Goal: Find specific page/section: Find specific page/section

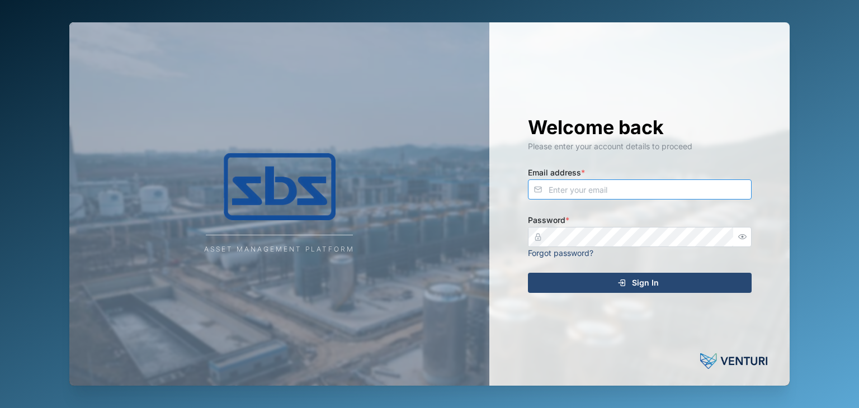
type input "[EMAIL_ADDRESS][DOMAIN_NAME]"
click at [653, 284] on span "Sign In" at bounding box center [645, 282] width 27 height 19
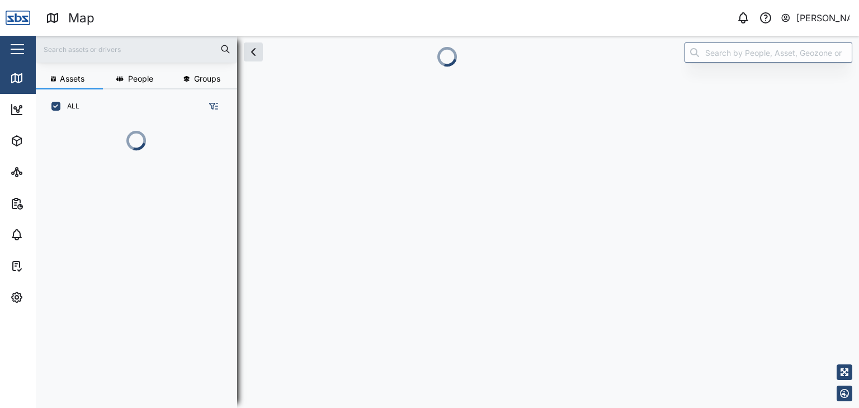
scroll to position [271, 174]
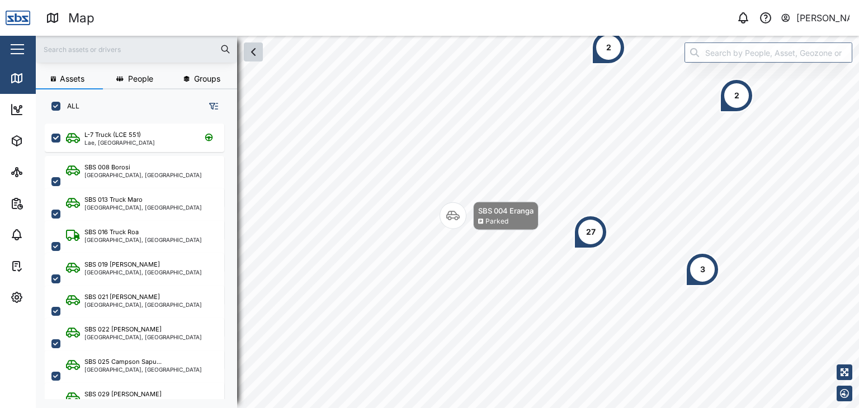
click at [254, 54] on icon "button" at bounding box center [253, 52] width 3 height 7
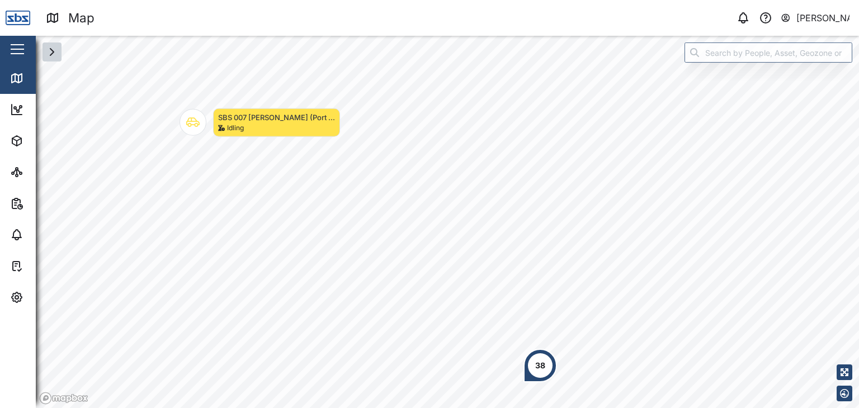
click at [54, 53] on icon "button" at bounding box center [51, 51] width 13 height 13
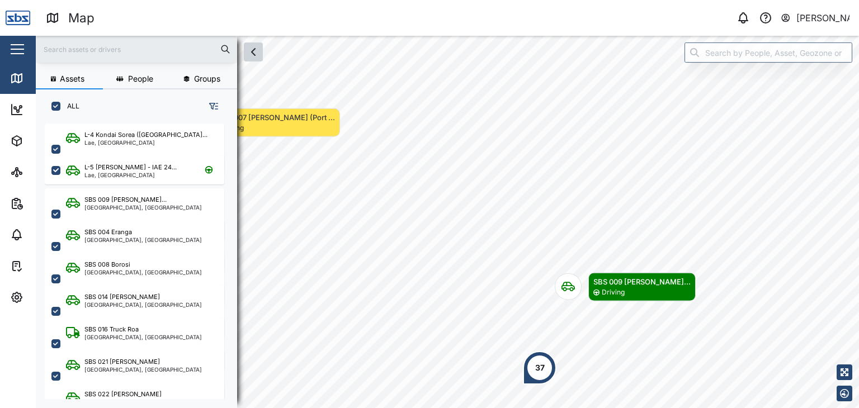
scroll to position [271, 174]
click at [93, 54] on input "text" at bounding box center [137, 49] width 188 height 17
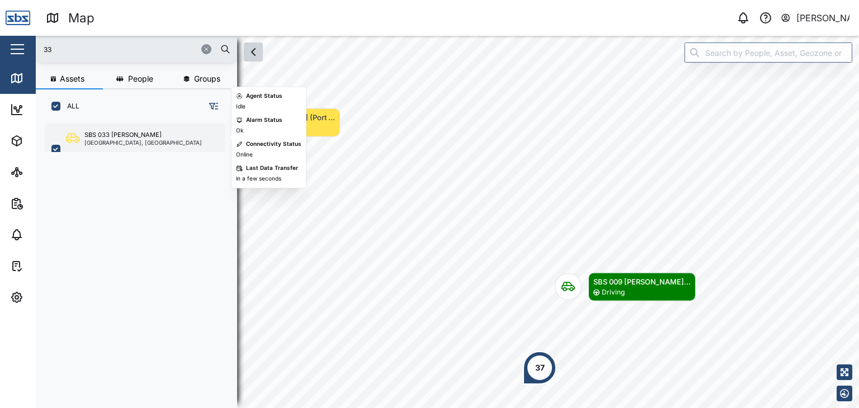
click at [114, 137] on div "SBS 033 [PERSON_NAME]" at bounding box center [122, 135] width 77 height 10
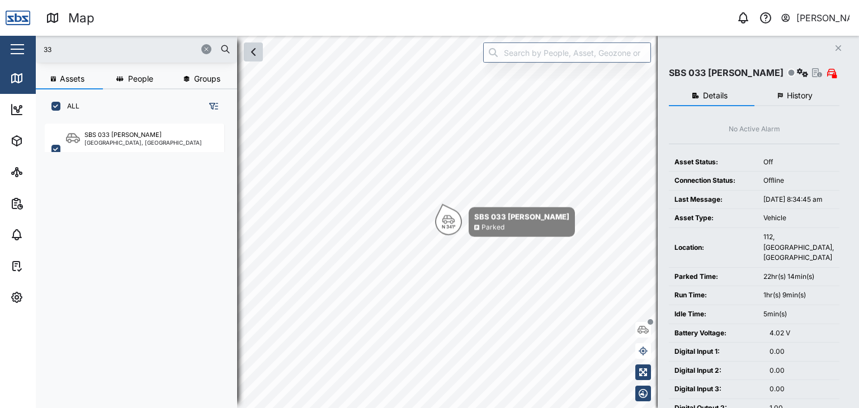
drag, startPoint x: 70, startPoint y: 50, endPoint x: 6, endPoint y: 27, distance: 68.1
click at [6, 27] on div "Map 0 [PERSON_NAME] Close Map Dashboard Assets ATS Camera Generator Personnel T…" at bounding box center [429, 204] width 859 height 408
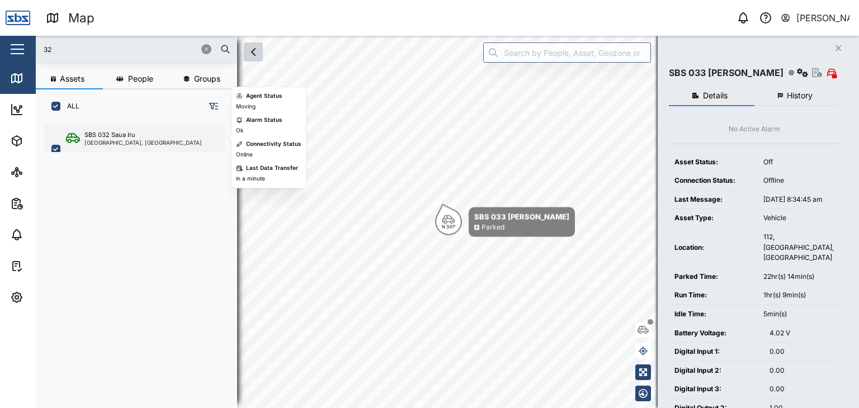
click at [122, 142] on div "[GEOGRAPHIC_DATA], [GEOGRAPHIC_DATA]" at bounding box center [142, 143] width 117 height 6
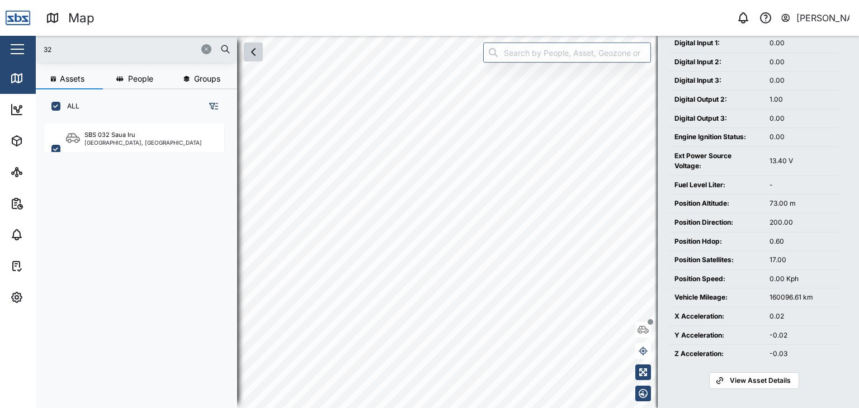
scroll to position [319, 0]
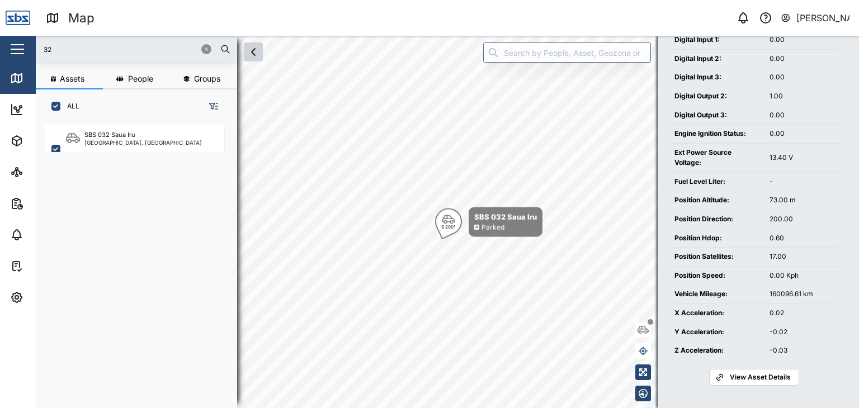
drag, startPoint x: 62, startPoint y: 52, endPoint x: 7, endPoint y: 53, distance: 54.8
click at [7, 53] on div "Map 0 [PERSON_NAME] Close Map Dashboard Assets ATS Camera Generator Personnel T…" at bounding box center [429, 204] width 859 height 408
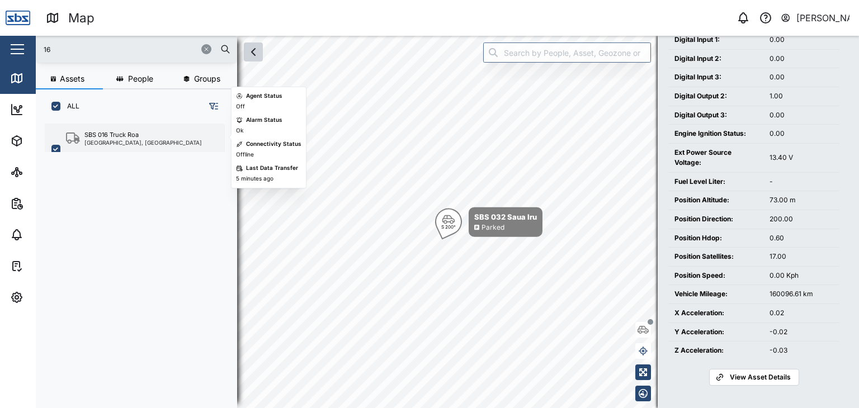
click at [116, 142] on div "[GEOGRAPHIC_DATA], [GEOGRAPHIC_DATA]" at bounding box center [142, 143] width 117 height 6
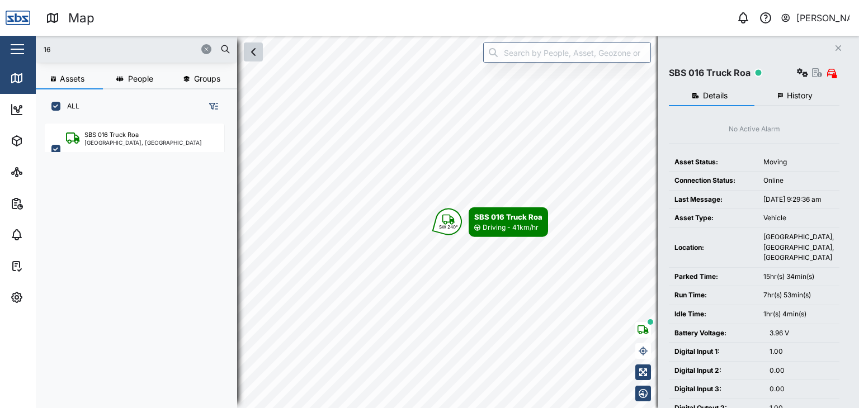
drag, startPoint x: 63, startPoint y: 53, endPoint x: 33, endPoint y: 48, distance: 30.1
click at [33, 48] on div "Map 0 [PERSON_NAME] Close Map Dashboard Assets ATS Camera Generator Personnel T…" at bounding box center [429, 204] width 859 height 408
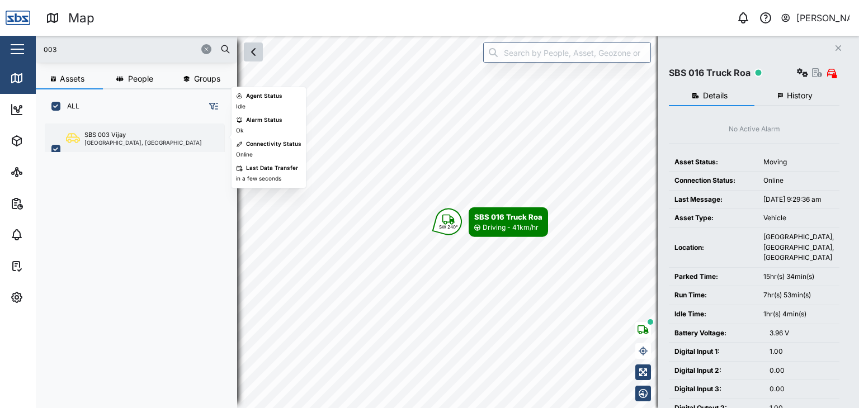
click at [124, 140] on div "[GEOGRAPHIC_DATA], [GEOGRAPHIC_DATA]" at bounding box center [142, 143] width 117 height 6
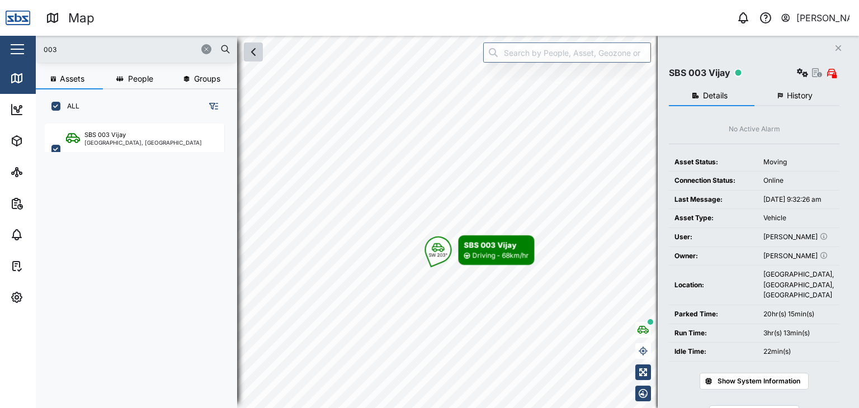
drag, startPoint x: 70, startPoint y: 46, endPoint x: 0, endPoint y: 37, distance: 71.1
click at [0, 37] on div "Map 0 [PERSON_NAME] Close Map Dashboard Assets ATS Camera Generator Personnel T…" at bounding box center [429, 204] width 859 height 408
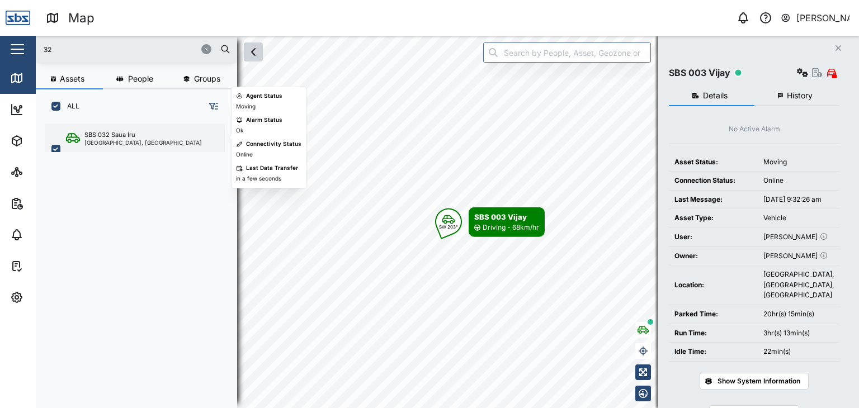
click at [113, 140] on div "[GEOGRAPHIC_DATA], [GEOGRAPHIC_DATA]" at bounding box center [142, 143] width 117 height 6
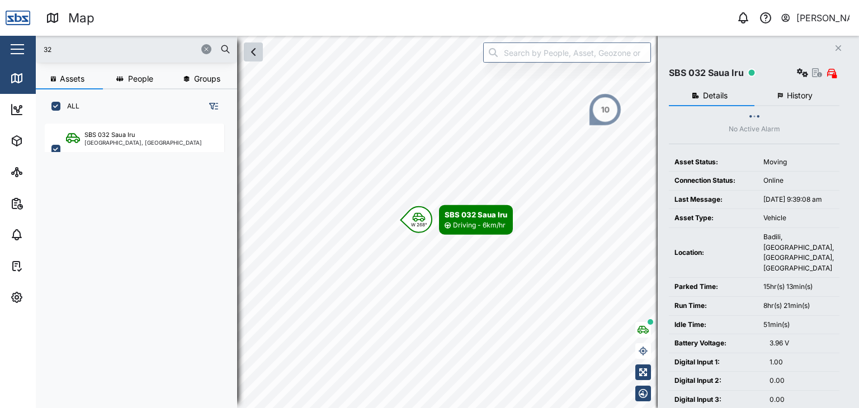
drag, startPoint x: 66, startPoint y: 48, endPoint x: 0, endPoint y: 44, distance: 66.1
click at [0, 44] on div "Map 0 [PERSON_NAME] Close Map Dashboard Assets ATS Camera Generator Personnel T…" at bounding box center [429, 204] width 859 height 408
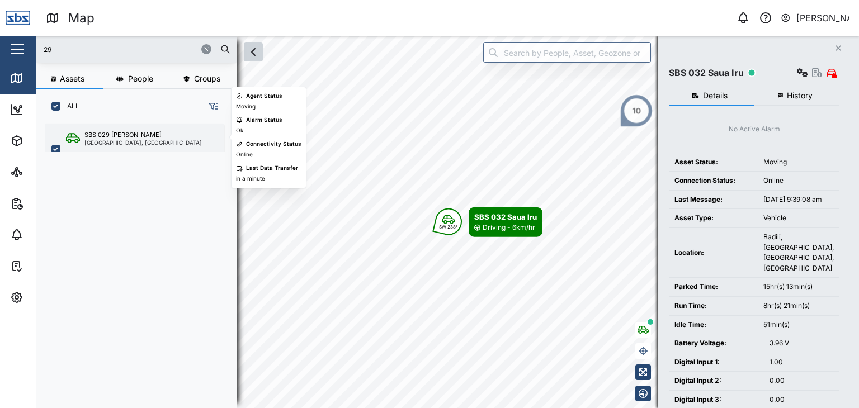
click at [132, 140] on div "[GEOGRAPHIC_DATA], [GEOGRAPHIC_DATA]" at bounding box center [142, 143] width 117 height 6
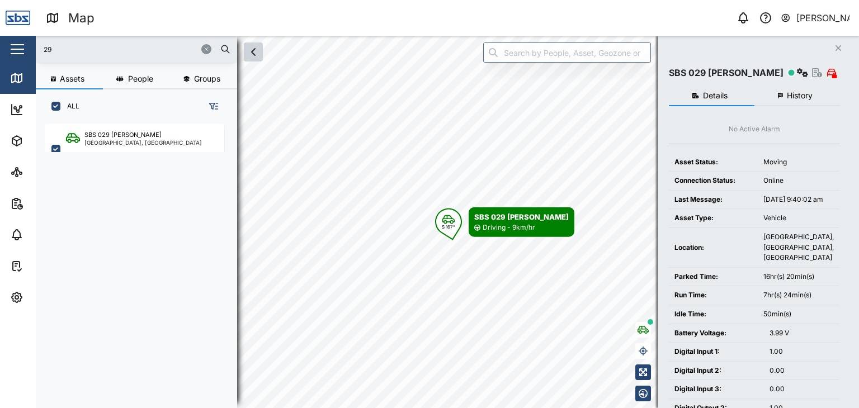
drag, startPoint x: 79, startPoint y: 55, endPoint x: 22, endPoint y: 24, distance: 65.1
click at [22, 24] on div "Map 0 [PERSON_NAME] Close Map Dashboard Assets ATS Camera Generator Personnel T…" at bounding box center [429, 204] width 859 height 408
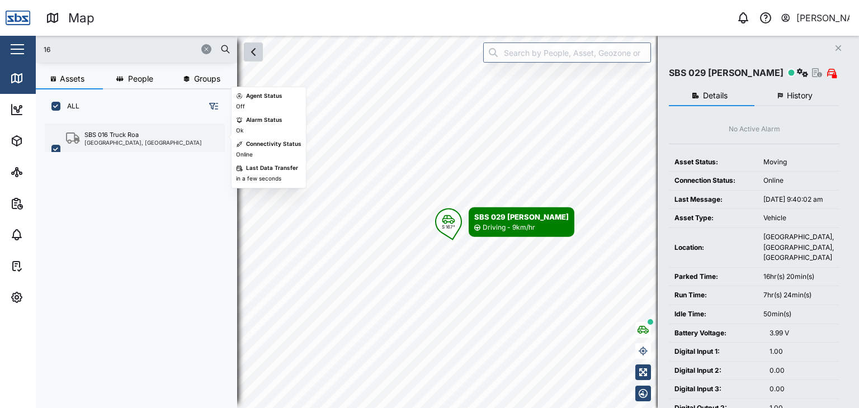
click at [138, 142] on div "[GEOGRAPHIC_DATA], [GEOGRAPHIC_DATA]" at bounding box center [142, 143] width 117 height 6
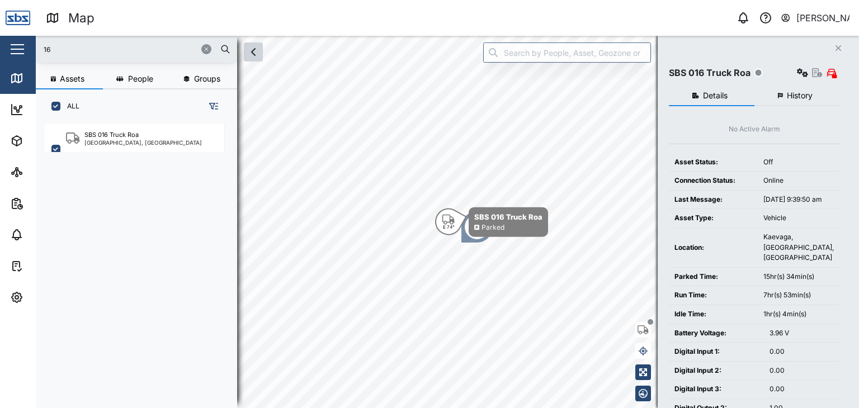
drag, startPoint x: 51, startPoint y: 49, endPoint x: 9, endPoint y: 44, distance: 42.8
click at [9, 44] on div "Map 0 [PERSON_NAME] Close Map Dashboard Assets ATS Camera Generator Personnel T…" at bounding box center [429, 204] width 859 height 408
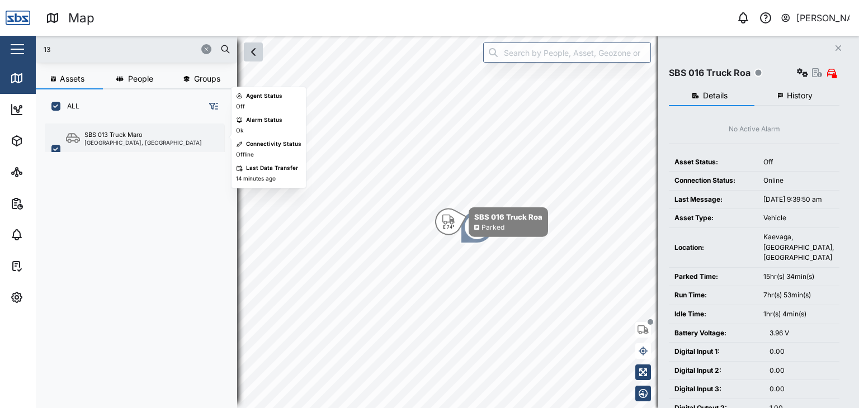
click at [118, 143] on div "[GEOGRAPHIC_DATA], [GEOGRAPHIC_DATA]" at bounding box center [142, 143] width 117 height 6
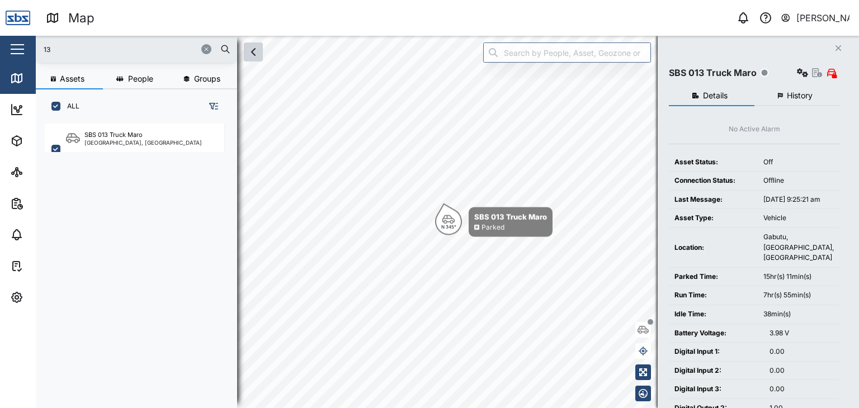
drag, startPoint x: 47, startPoint y: 54, endPoint x: 25, endPoint y: 48, distance: 23.4
click at [25, 48] on div "Map 0 [PERSON_NAME] Close Map Dashboard Assets ATS Camera Generator Personnel T…" at bounding box center [429, 204] width 859 height 408
drag, startPoint x: 75, startPoint y: 46, endPoint x: 26, endPoint y: 41, distance: 49.0
click at [26, 41] on div "Map 0 [PERSON_NAME] Close Map Dashboard Assets ATS Camera Generator Personnel T…" at bounding box center [429, 204] width 859 height 408
type input "32"
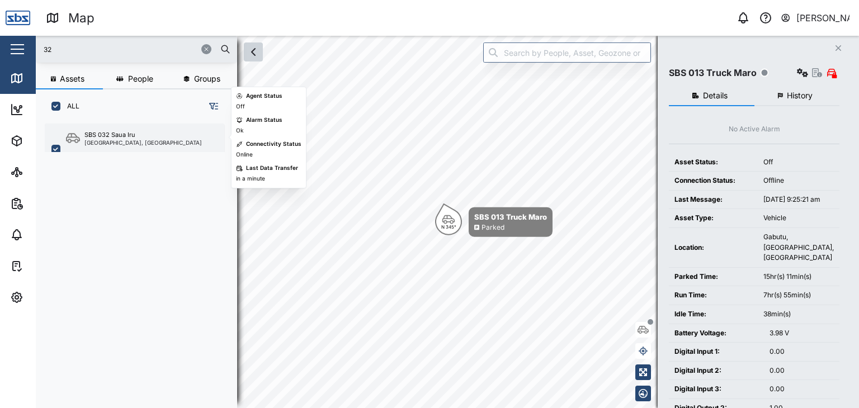
click at [128, 144] on div "[GEOGRAPHIC_DATA], [GEOGRAPHIC_DATA]" at bounding box center [142, 143] width 117 height 6
